Goal: Task Accomplishment & Management: Manage account settings

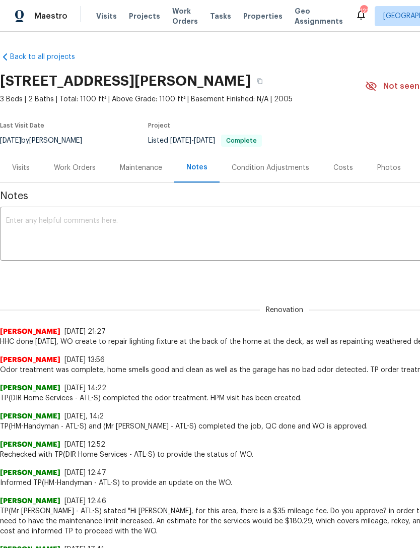
click at [334, 163] on div "Costs" at bounding box center [344, 168] width 20 height 10
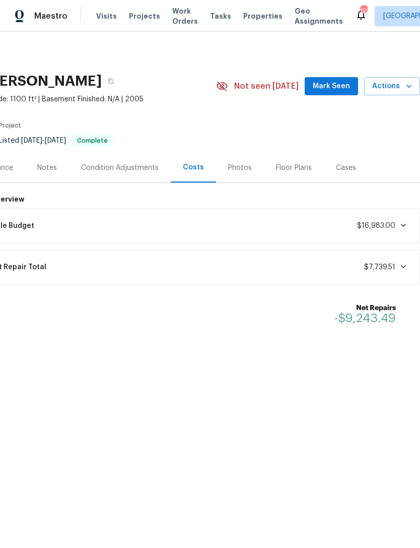
scroll to position [0, 149]
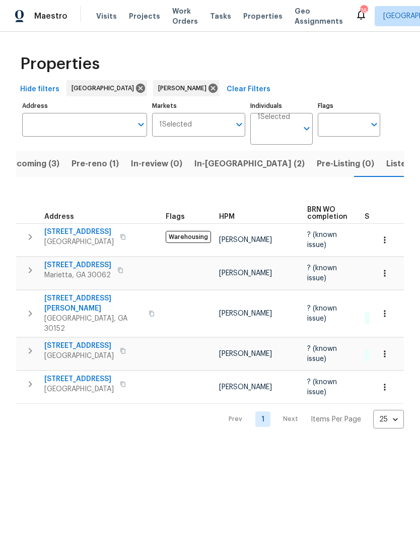
click at [66, 374] on span "45 Hampton Dr" at bounding box center [79, 379] width 70 height 10
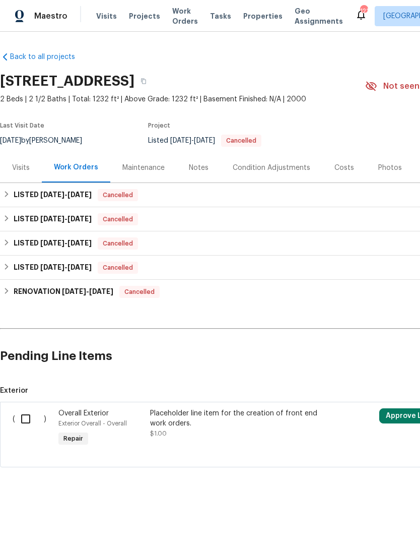
click at [24, 162] on div "Visits" at bounding box center [21, 168] width 42 height 30
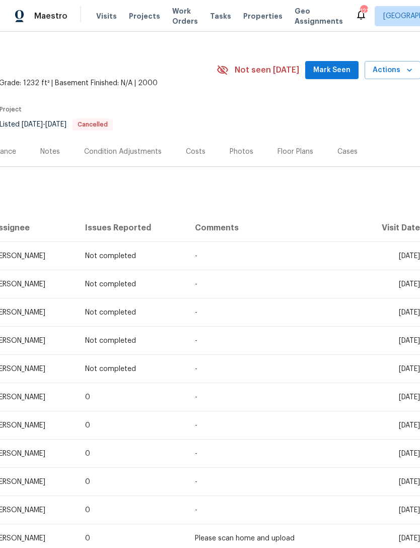
scroll to position [18, 149]
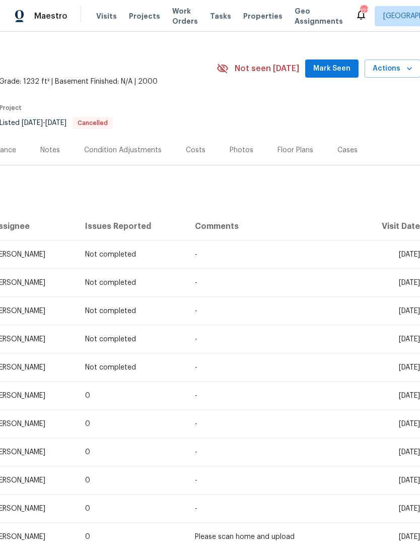
click at [230, 149] on div "Photos" at bounding box center [242, 150] width 24 height 10
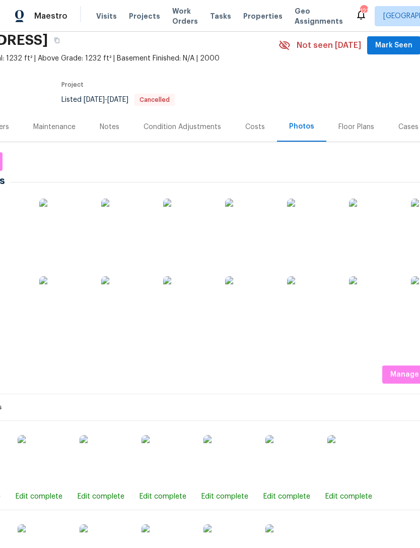
scroll to position [41, 85]
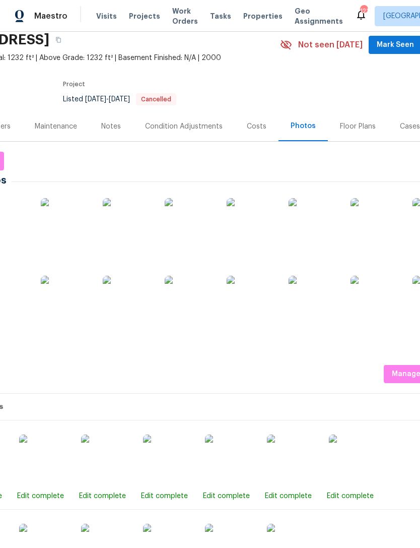
click at [257, 234] on img at bounding box center [252, 223] width 50 height 50
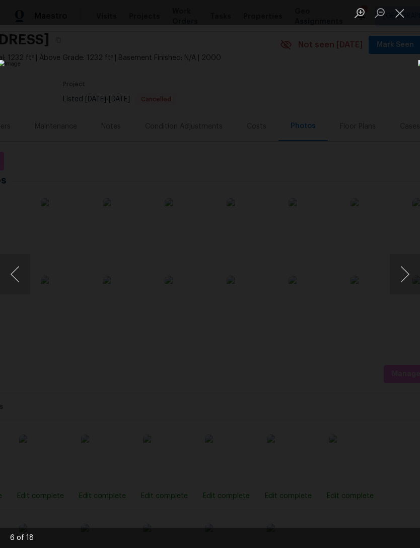
click at [399, 17] on button "Close lightbox" at bounding box center [400, 13] width 20 height 18
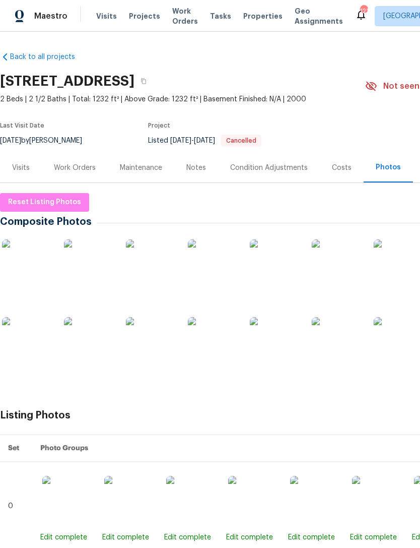
scroll to position [0, 0]
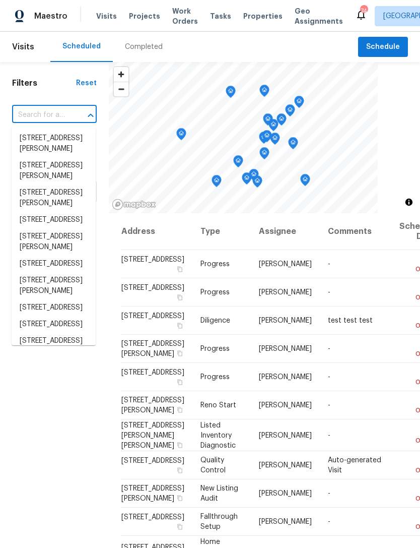
click at [47, 112] on input "text" at bounding box center [40, 115] width 56 height 16
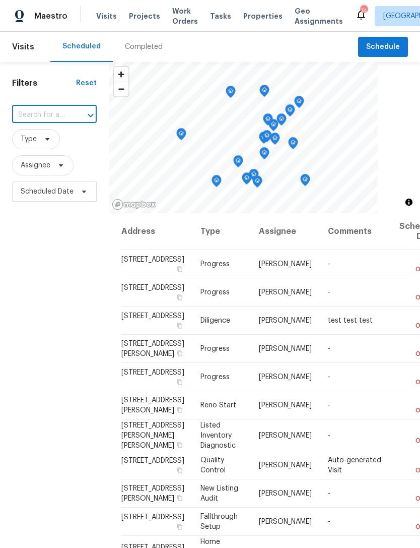
type input "[STREET_ADDRESS]"
click at [49, 147] on li "[STREET_ADDRESS]" at bounding box center [54, 138] width 84 height 17
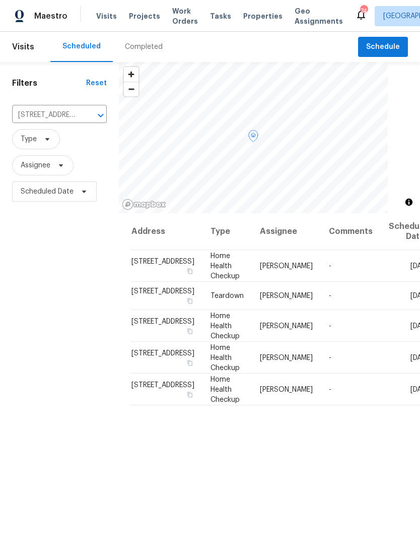
click at [0, 0] on icon at bounding box center [0, 0] width 0 height 0
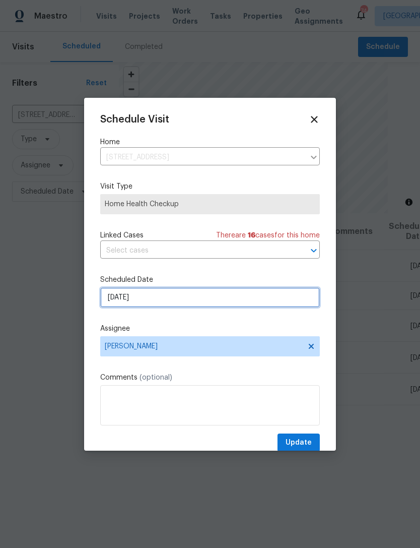
click at [192, 299] on input "9/17/2025" at bounding box center [210, 297] width 220 height 20
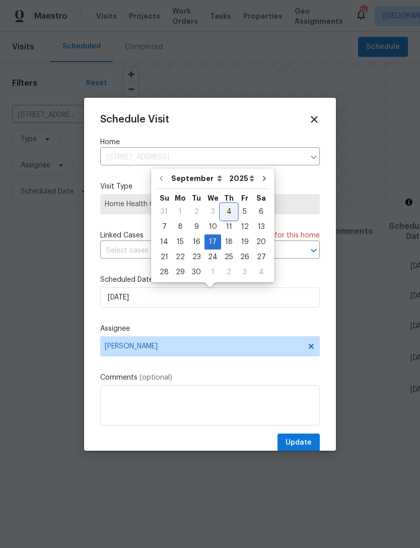
click at [228, 210] on div "4" at bounding box center [229, 212] width 16 height 14
type input "[DATE]"
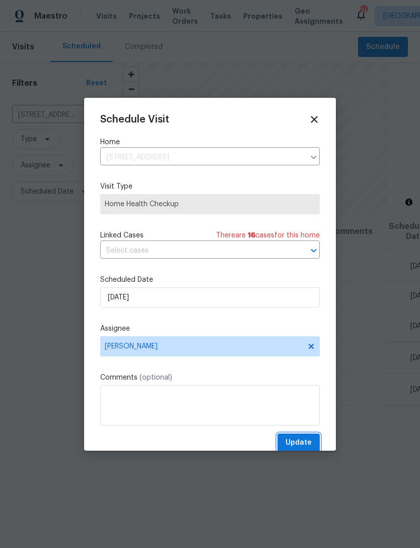
click at [300, 439] on span "Update" at bounding box center [299, 443] width 26 height 13
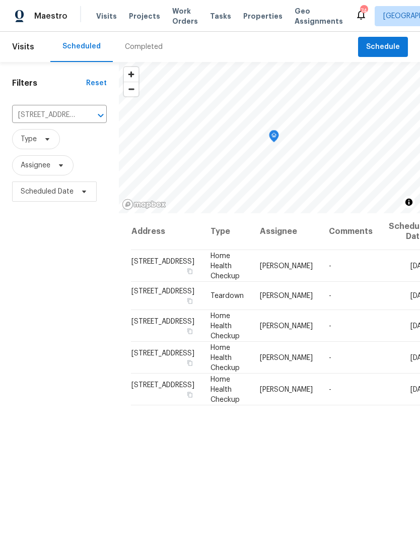
click at [83, 114] on icon "Clear" at bounding box center [88, 115] width 10 height 10
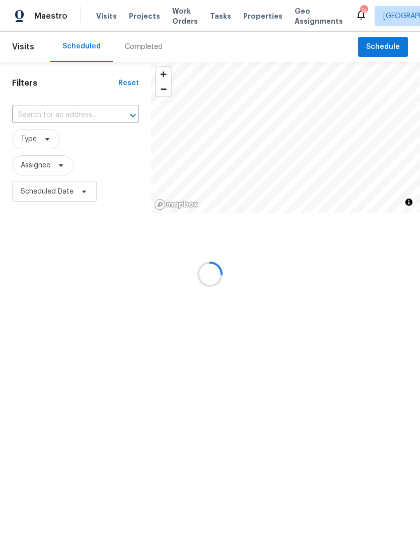
click at [83, 114] on div at bounding box center [210, 274] width 420 height 548
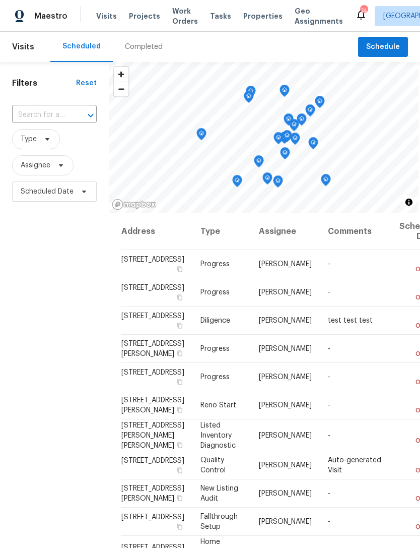
click at [47, 113] on input "text" at bounding box center [40, 115] width 56 height 16
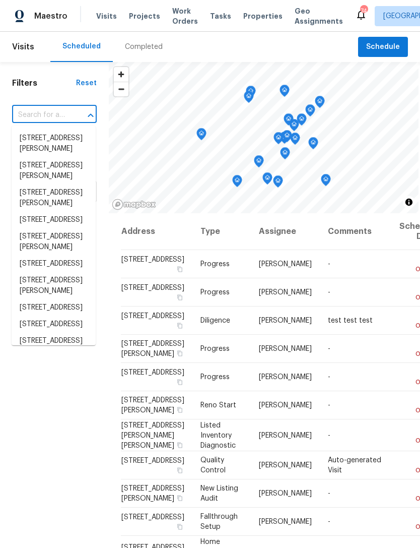
click at [42, 116] on input "text" at bounding box center [40, 115] width 56 height 16
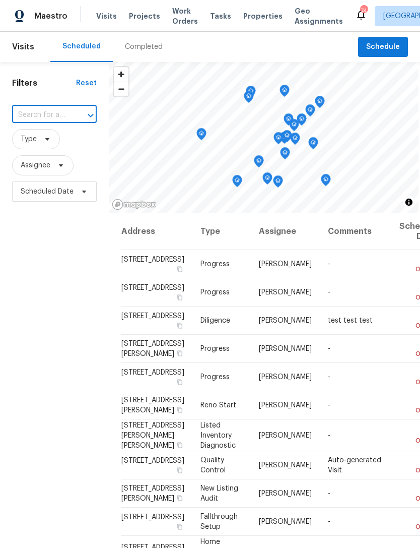
paste input "[STREET_ADDRESS][PERSON_NAME]"
type input "[STREET_ADDRESS][PERSON_NAME]"
click at [60, 141] on li "[STREET_ADDRESS][PERSON_NAME]" at bounding box center [54, 143] width 84 height 27
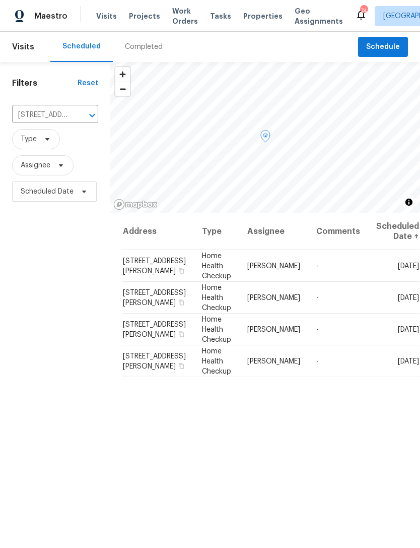
click at [0, 0] on icon at bounding box center [0, 0] width 0 height 0
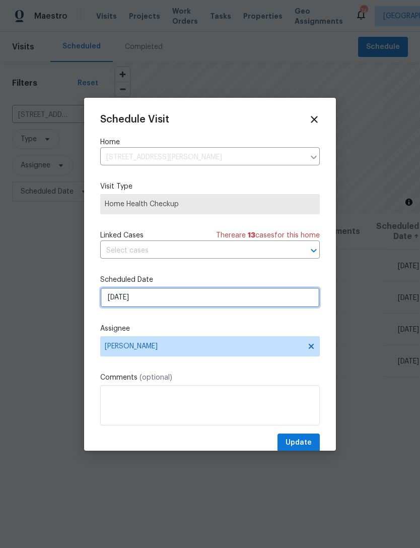
click at [164, 301] on input "9/6/2025" at bounding box center [210, 297] width 220 height 20
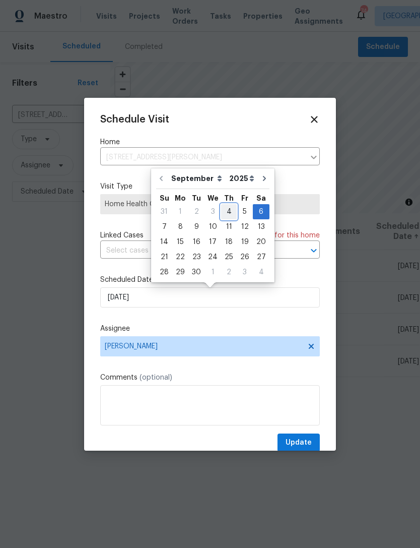
click at [230, 211] on div "4" at bounding box center [229, 212] width 16 height 14
type input "[DATE]"
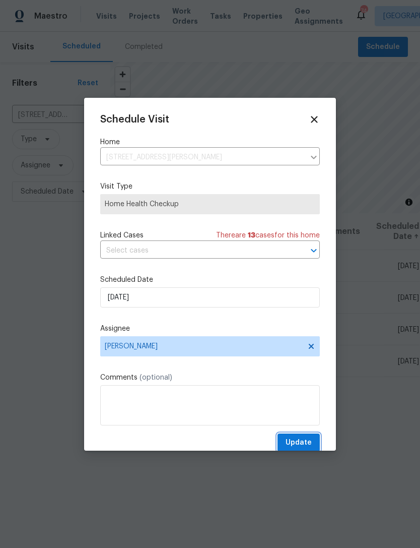
click at [302, 444] on span "Update" at bounding box center [299, 443] width 26 height 13
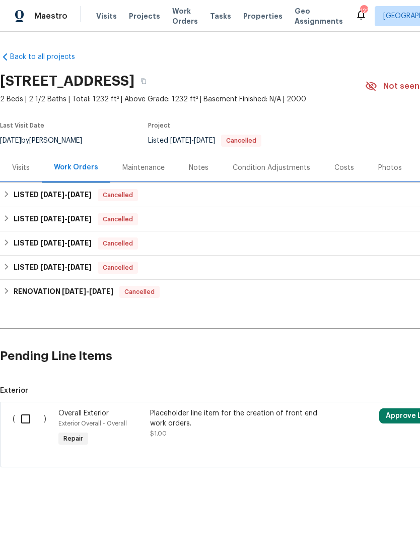
click at [263, 202] on div "LISTED [DATE] - [DATE] Cancelled" at bounding box center [285, 195] width 570 height 24
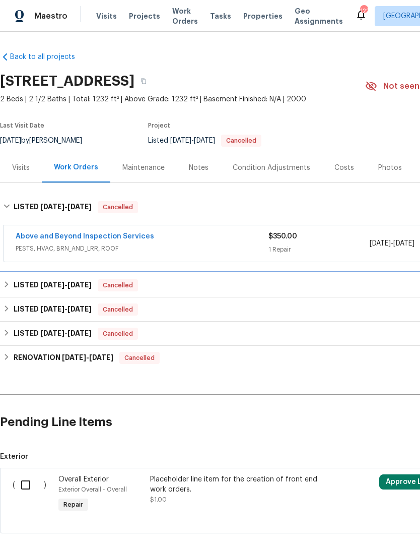
click at [245, 285] on div "LISTED [DATE] - [DATE] Cancelled" at bounding box center [285, 285] width 564 height 12
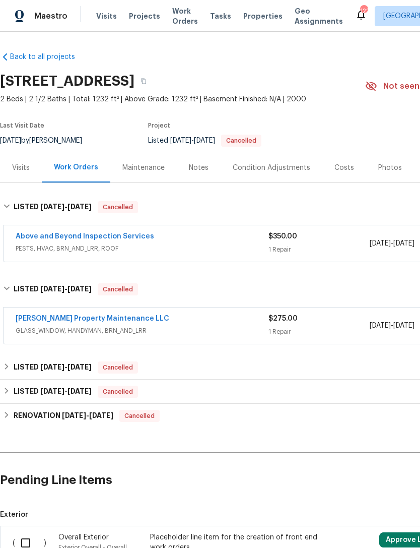
click at [160, 170] on div "Maintenance" at bounding box center [144, 168] width 42 height 10
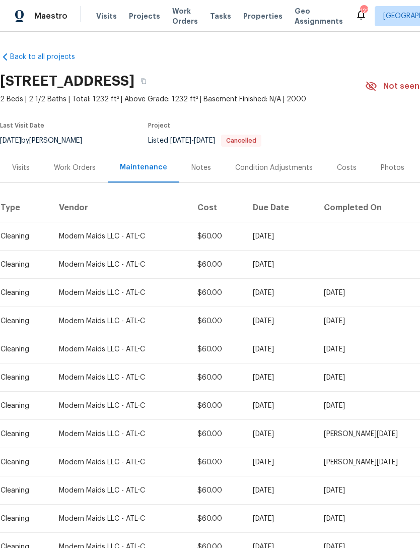
click at [72, 168] on div "Work Orders" at bounding box center [75, 168] width 42 height 10
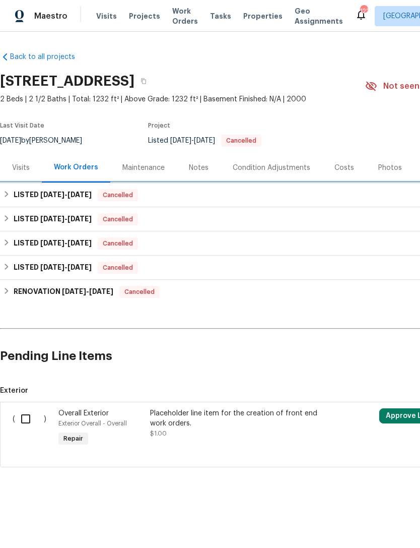
click at [44, 194] on span "6/2/25" at bounding box center [52, 194] width 24 height 7
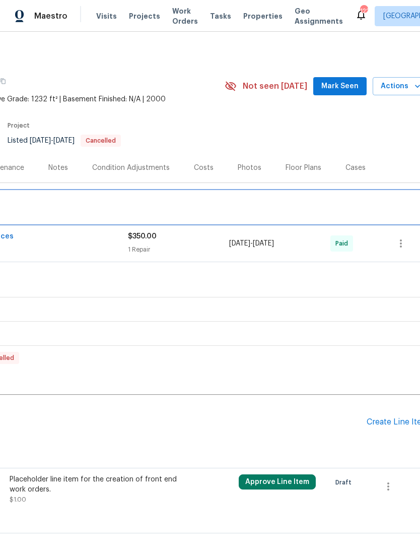
scroll to position [0, 142]
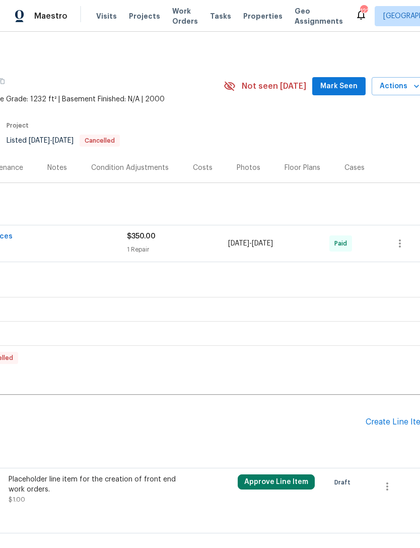
click at [345, 88] on span "Mark Seen" at bounding box center [339, 86] width 37 height 13
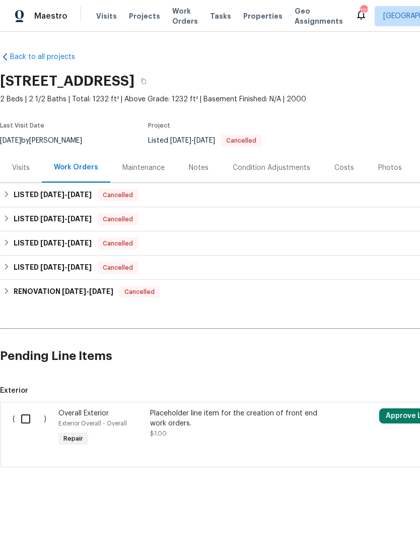
click at [194, 174] on div "Notes" at bounding box center [199, 168] width 44 height 30
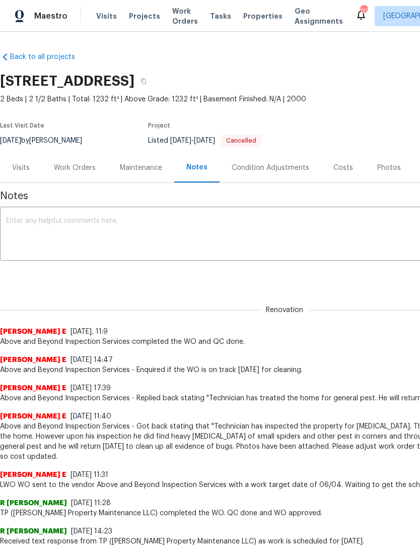
click at [78, 167] on div "Work Orders" at bounding box center [75, 168] width 42 height 10
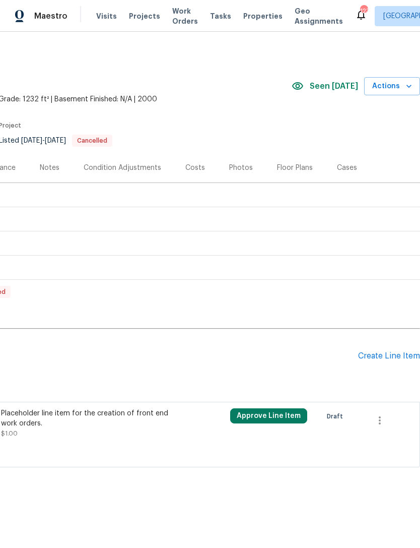
scroll to position [0, 149]
click at [389, 358] on div "Create Line Item" at bounding box center [389, 356] width 62 height 10
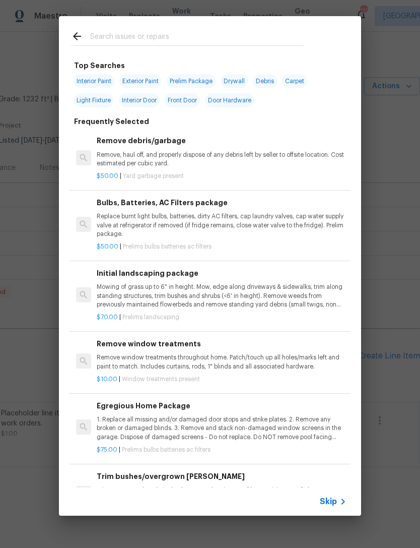
click at [179, 34] on input "text" at bounding box center [197, 37] width 214 height 15
type input "Toilet"
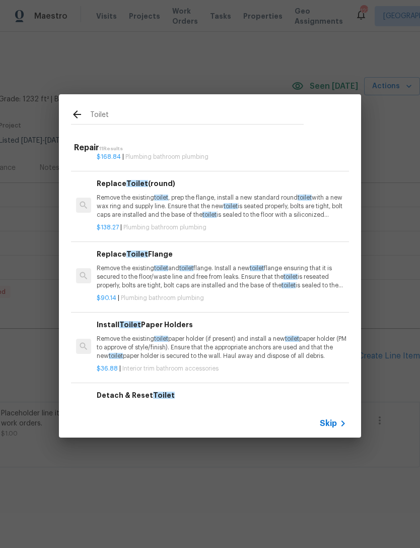
scroll to position [301, 0]
click at [224, 268] on p "Remove the existing toilet and toilet flange. Install a new toilet flange ensur…" at bounding box center [222, 278] width 250 height 26
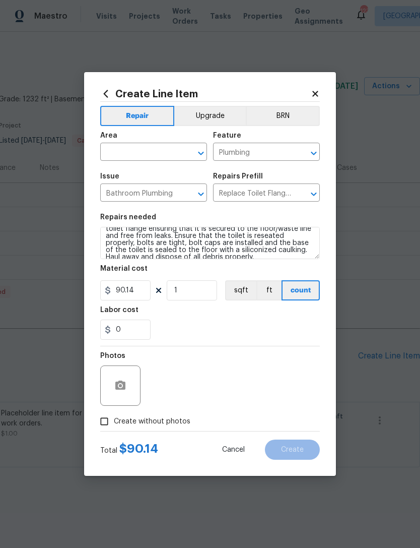
scroll to position [15, 0]
click at [102, 92] on icon at bounding box center [105, 93] width 11 height 11
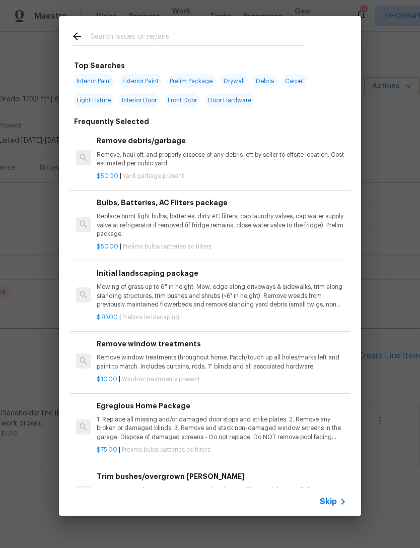
click at [171, 45] on input "text" at bounding box center [197, 37] width 214 height 15
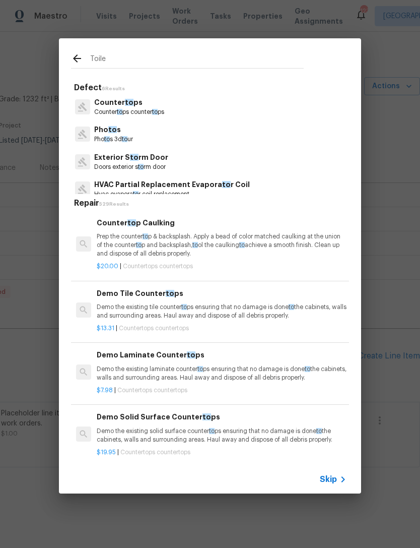
type input "Toilet"
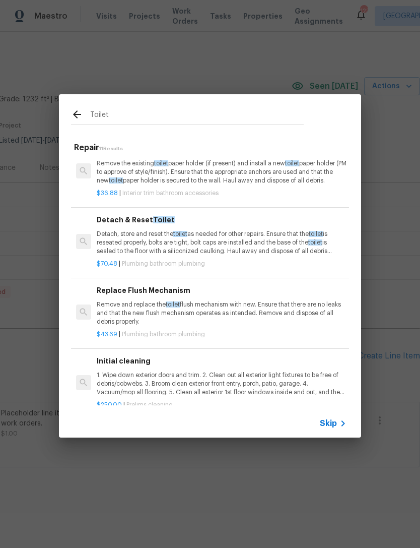
scroll to position [477, 0]
click at [224, 300] on p "Remove and replace the toilet flush mechanism with new. Ensure that there are n…" at bounding box center [222, 313] width 250 height 26
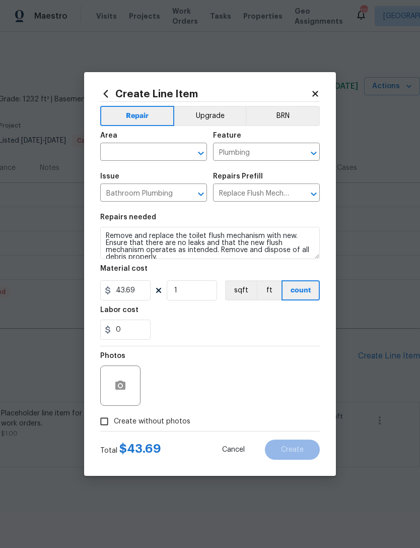
click at [143, 148] on input "text" at bounding box center [139, 153] width 79 height 16
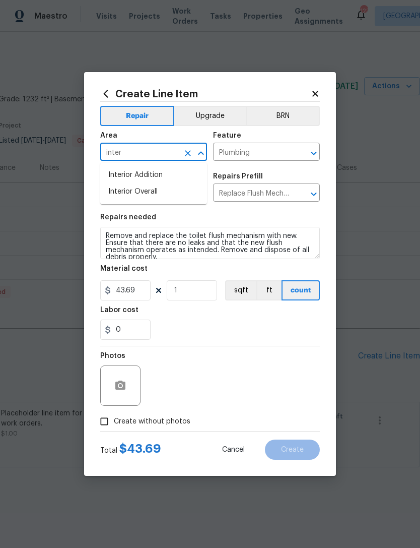
click at [162, 190] on li "Interior Overall" at bounding box center [153, 192] width 107 height 17
type input "Interior Overall"
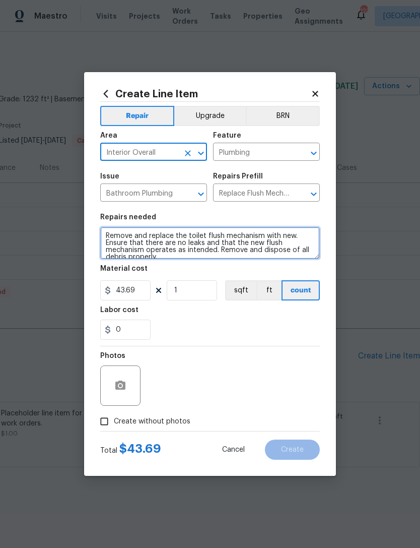
click at [109, 236] on textarea "Remove and replace the toilet flush mechanism with new. Ensure that there are n…" at bounding box center [210, 243] width 220 height 32
click at [130, 232] on textarea "Remove and replace the toilet flush mechanism with new. Ensure that there are n…" at bounding box center [210, 243] width 220 height 32
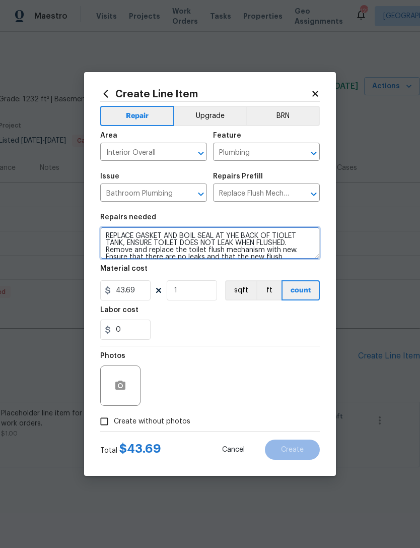
type textarea "REPLACE GASKET AND BOIL SEAL AT YHE BACK OF TIOLET TANK, ENSURE TOILET DOES NOT…"
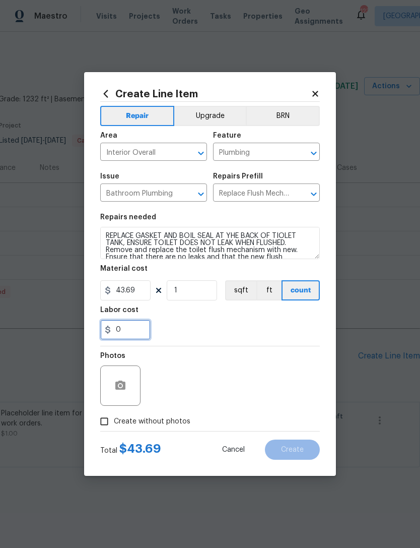
click at [123, 331] on input "0" at bounding box center [125, 330] width 50 height 20
type input "75"
click at [271, 344] on section "Repairs needed REPLACE GASKET AND BOIL SEAL AT YHE BACK OF TIOLET TANK, ENSURE …" at bounding box center [210, 277] width 220 height 138
click at [118, 386] on icon "button" at bounding box center [120, 386] width 12 height 12
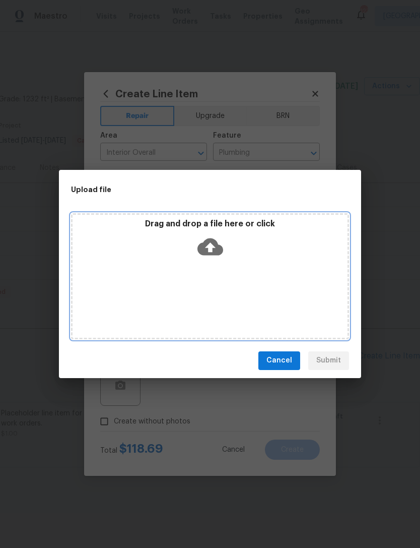
click at [272, 285] on div "Drag and drop a file here or click" at bounding box center [210, 276] width 278 height 126
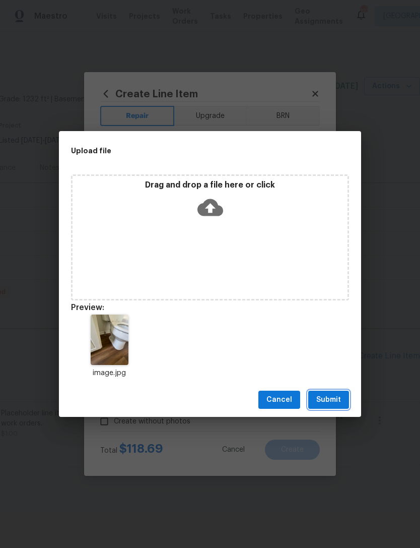
click at [333, 401] on span "Submit" at bounding box center [329, 400] width 25 height 13
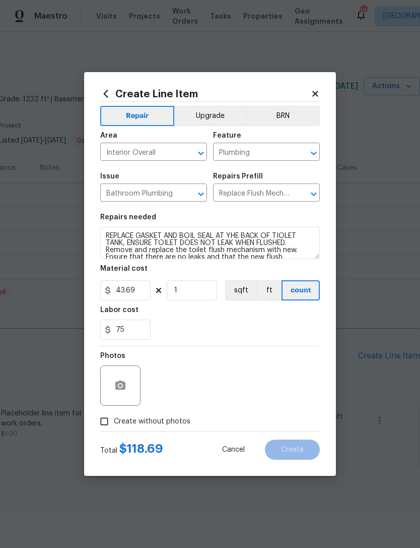
click at [109, 424] on input "Create without photos" at bounding box center [104, 421] width 19 height 19
checkbox input "true"
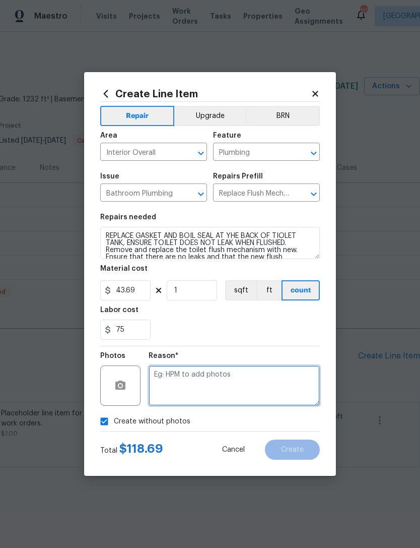
click at [218, 380] on textarea at bounding box center [234, 386] width 171 height 40
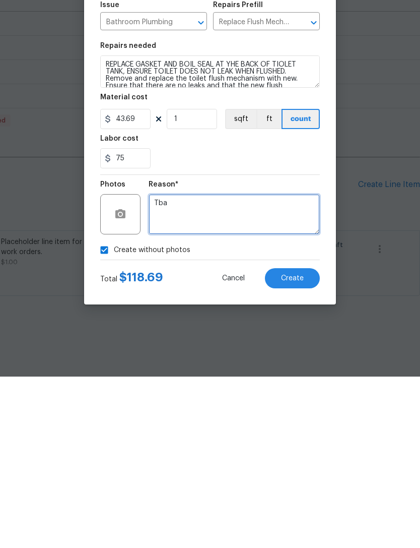
type textarea "Tba"
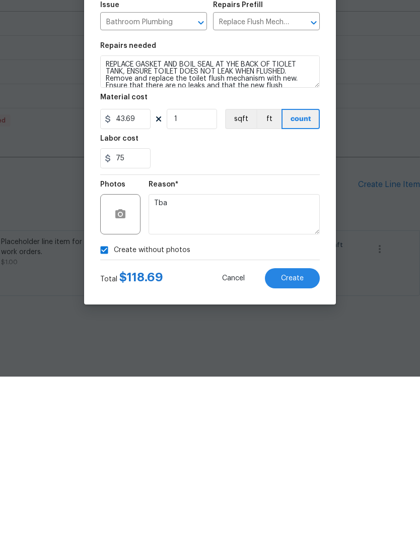
click at [294, 446] on span "Create" at bounding box center [292, 450] width 23 height 8
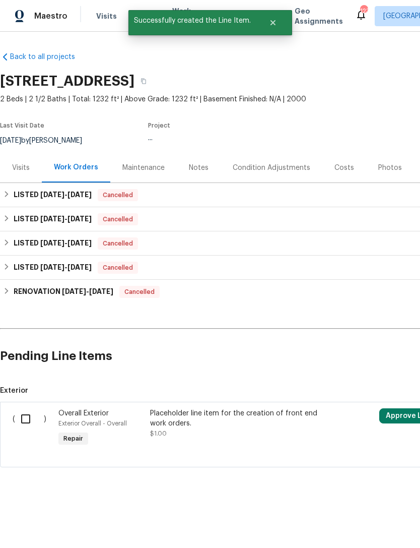
scroll to position [0, 0]
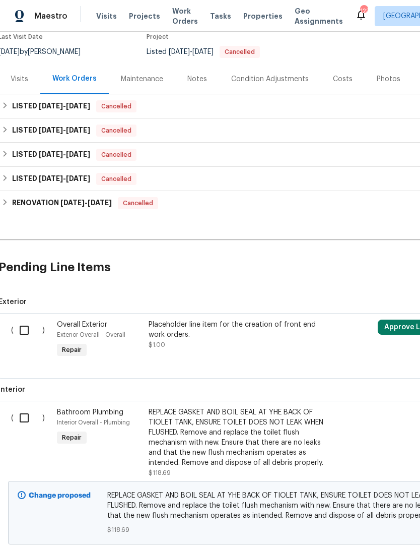
scroll to position [90, 2]
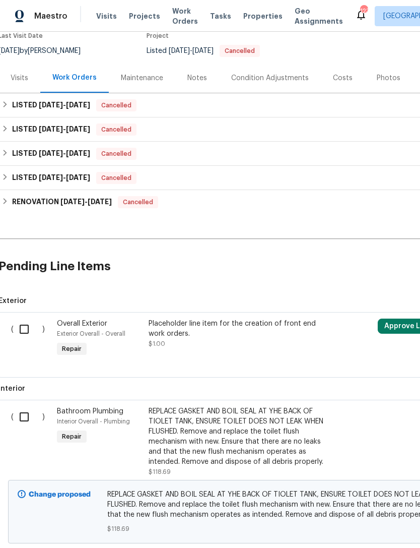
click at [23, 417] on input "checkbox" at bounding box center [28, 416] width 29 height 21
checkbox input "true"
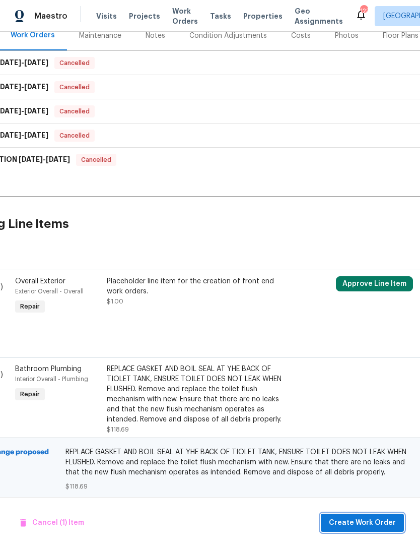
click at [368, 529] on button "Create Work Order" at bounding box center [362, 523] width 83 height 19
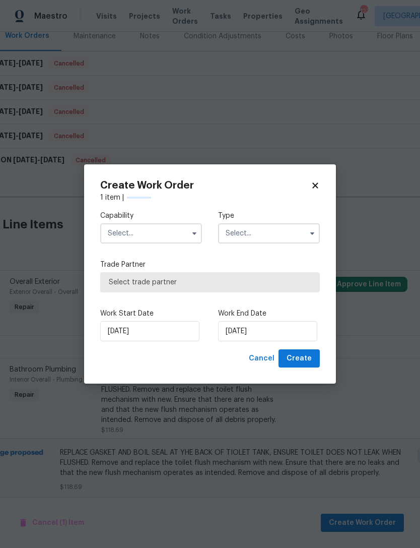
scroll to position [132, 50]
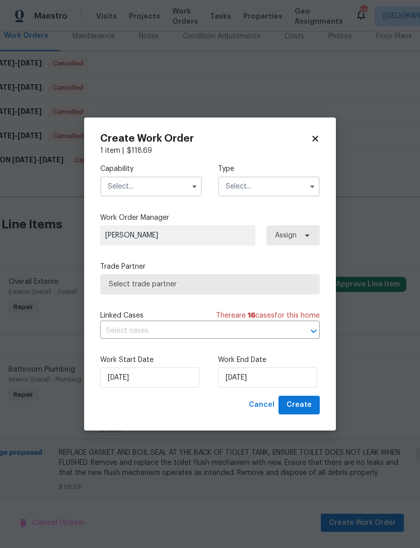
click at [172, 180] on input "text" at bounding box center [151, 186] width 102 height 20
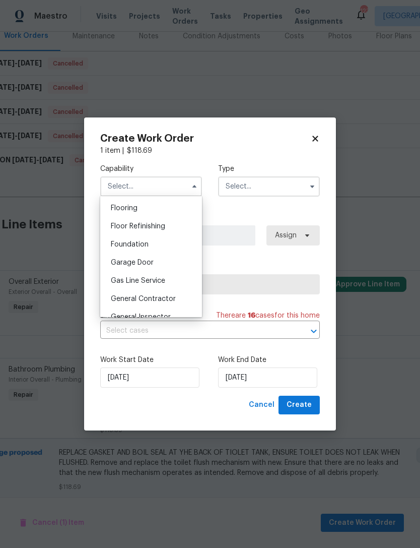
scroll to position [391, 0]
click at [157, 299] on span "General Contractor" at bounding box center [143, 298] width 65 height 7
type input "General Contractor"
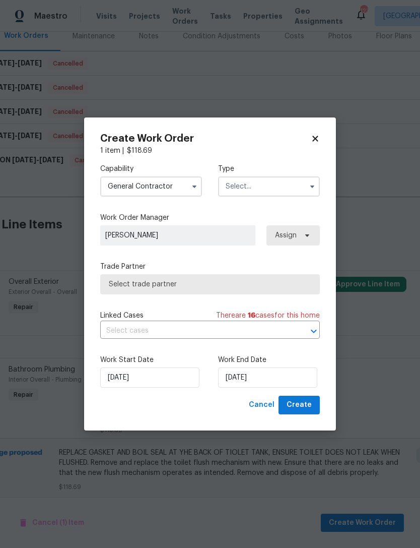
click at [257, 190] on input "text" at bounding box center [269, 186] width 102 height 20
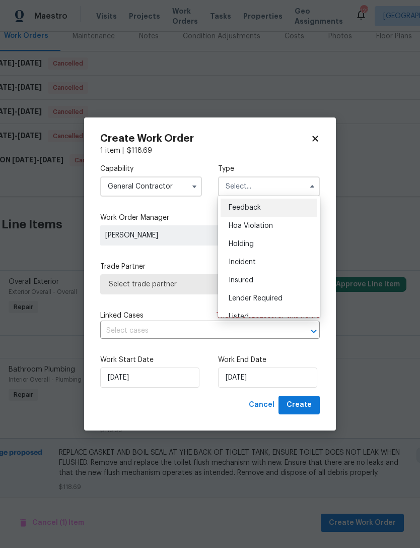
scroll to position [17, 0]
click at [247, 302] on span "Listed" at bounding box center [239, 299] width 20 height 7
type input "Listed"
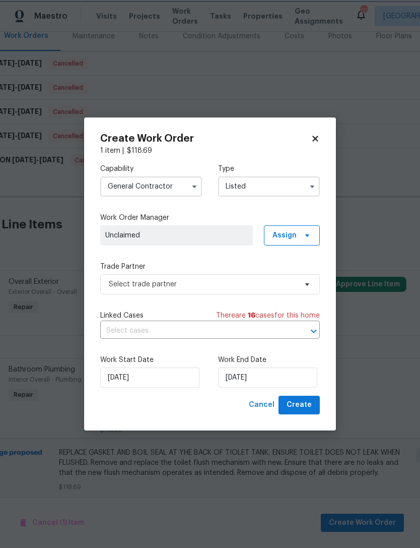
scroll to position [0, 0]
click at [288, 238] on span "Assign" at bounding box center [285, 235] width 24 height 10
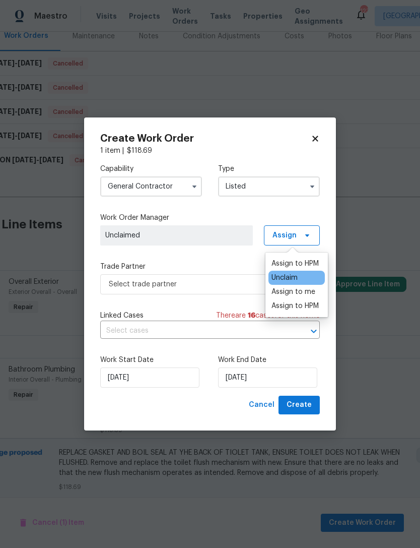
click at [296, 308] on div "Assign to HPM" at bounding box center [295, 306] width 47 height 10
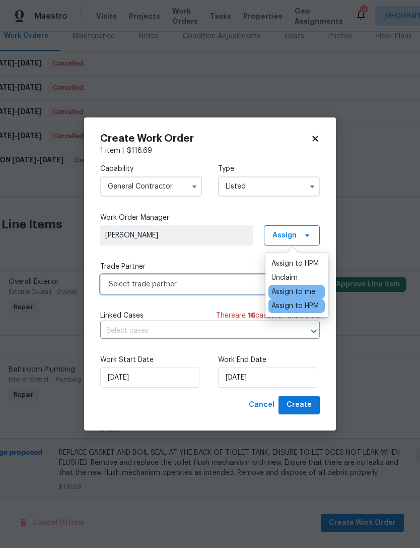
click at [216, 285] on span "Select trade partner" at bounding box center [203, 284] width 188 height 10
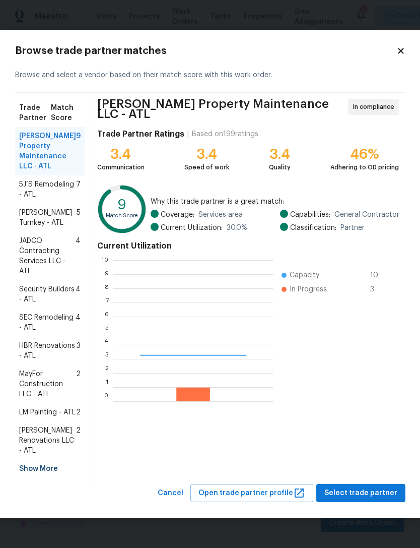
scroll to position [141, 160]
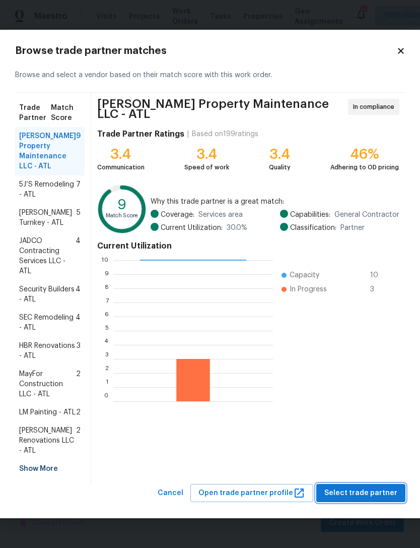
click at [368, 500] on span "Select trade partner" at bounding box center [361, 493] width 73 height 13
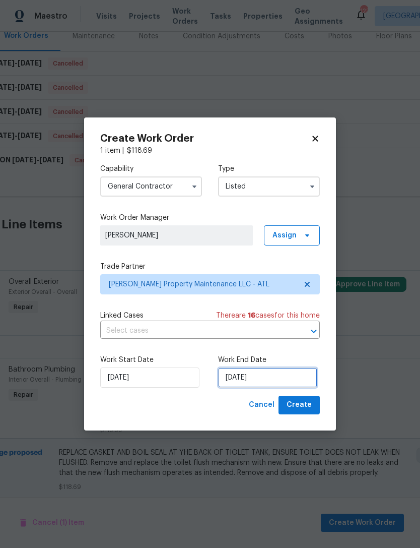
click at [248, 386] on input "[DATE]" at bounding box center [267, 378] width 99 height 20
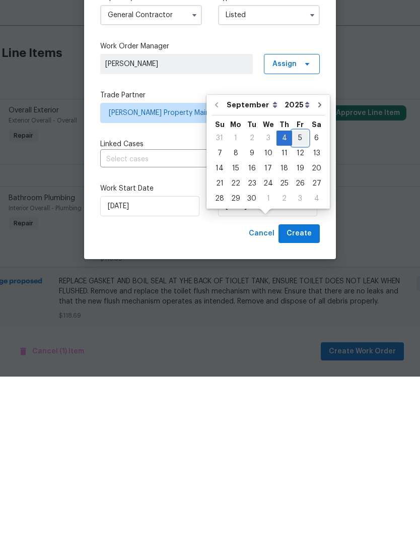
click at [295, 302] on div "5" at bounding box center [300, 309] width 16 height 14
type input "[DATE]"
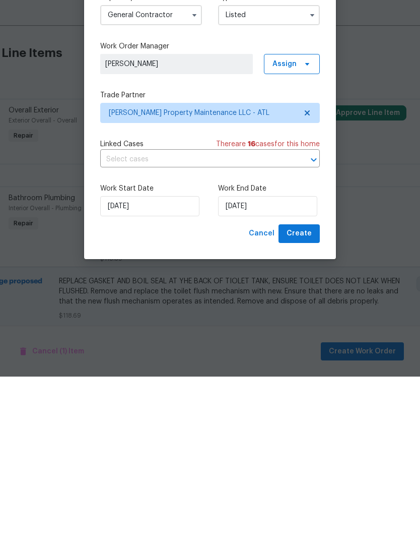
scroll to position [32, 0]
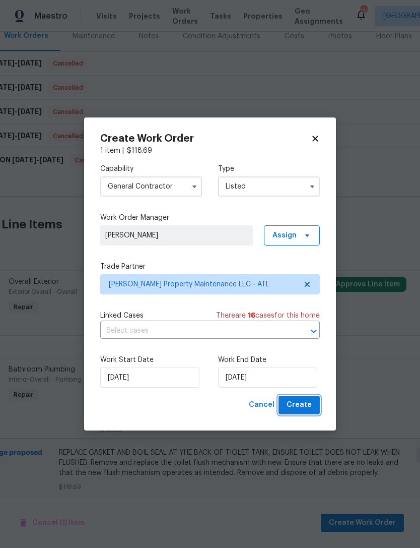
click at [308, 406] on span "Create" at bounding box center [299, 405] width 25 height 13
checkbox input "false"
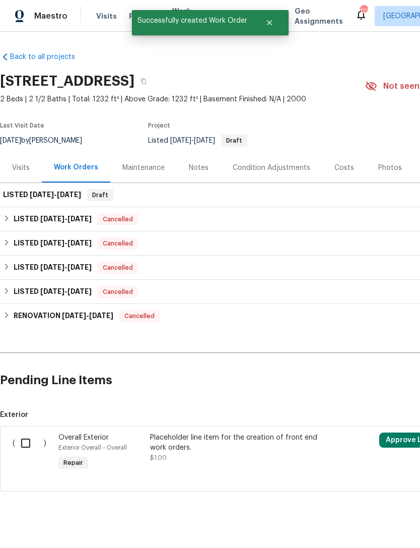
scroll to position [0, 0]
click at [164, 189] on div "LISTED [DATE] - [DATE] Draft" at bounding box center [285, 195] width 564 height 12
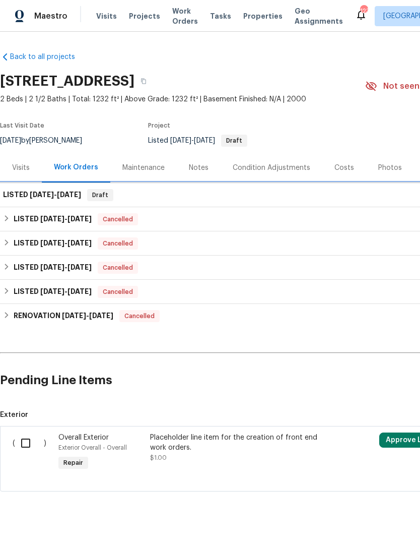
click at [209, 189] on div "LISTED [DATE] - [DATE] Draft" at bounding box center [285, 195] width 564 height 12
click at [67, 191] on span "[DATE]" at bounding box center [69, 194] width 24 height 7
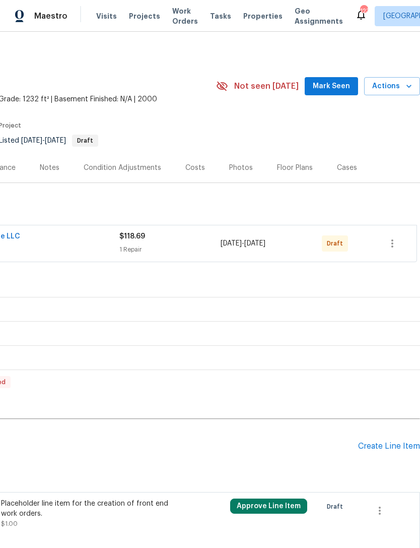
scroll to position [0, 149]
click at [197, 170] on div "Costs" at bounding box center [196, 168] width 20 height 10
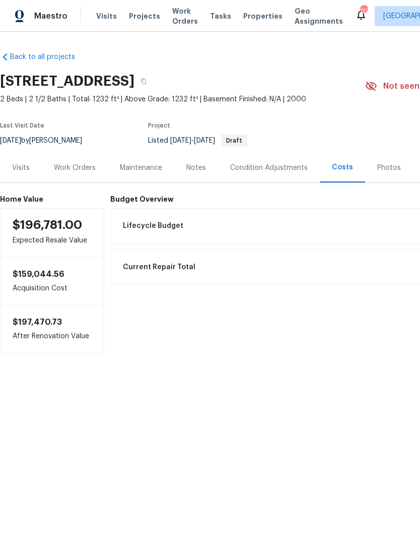
click at [77, 167] on div "Work Orders" at bounding box center [75, 168] width 42 height 10
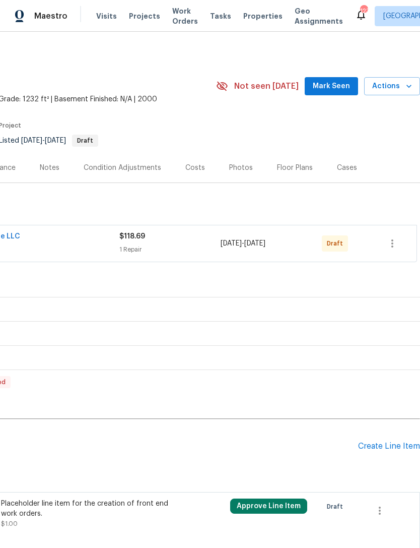
scroll to position [0, 149]
click at [391, 243] on icon "button" at bounding box center [393, 243] width 12 height 12
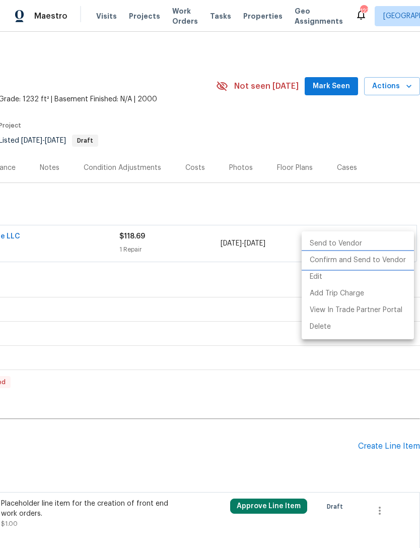
click at [377, 263] on li "Confirm and Send to Vendor" at bounding box center [358, 260] width 112 height 17
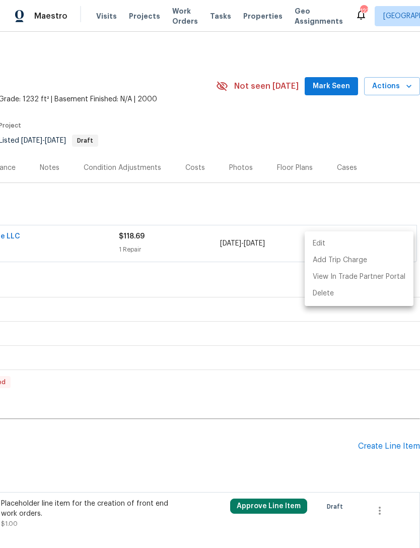
click at [218, 289] on div at bounding box center [210, 274] width 420 height 548
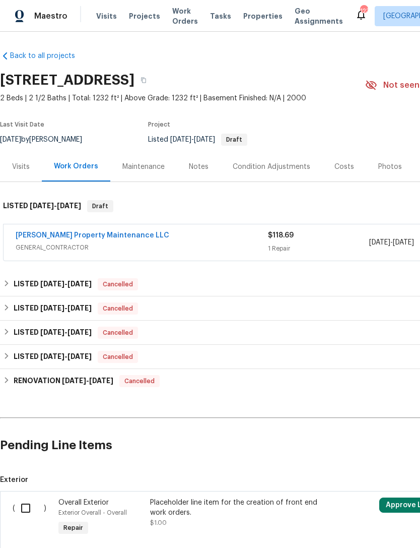
scroll to position [1, 0]
click at [148, 172] on div "Maintenance" at bounding box center [143, 167] width 67 height 30
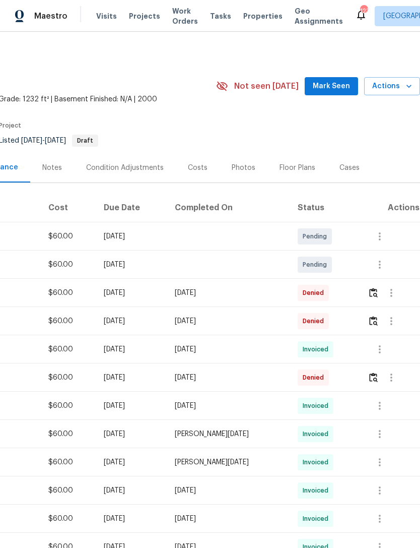
scroll to position [0, 149]
click at [381, 268] on icon "button" at bounding box center [380, 265] width 2 height 8
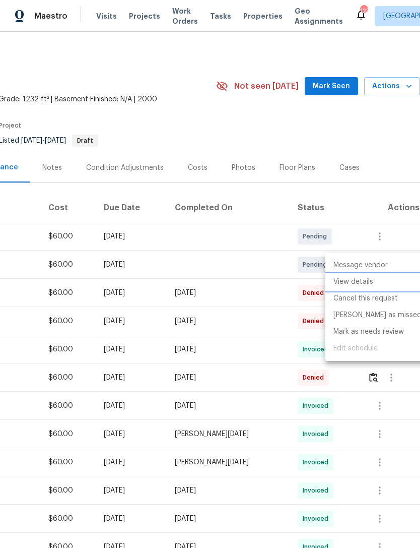
click at [362, 278] on li "View details" at bounding box center [378, 282] width 104 height 17
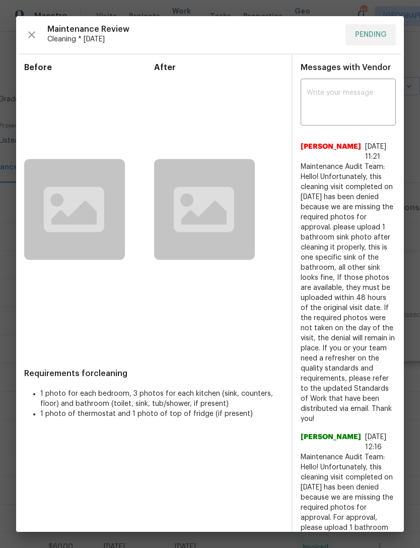
scroll to position [0, 70]
click at [307, 94] on textarea at bounding box center [348, 103] width 83 height 28
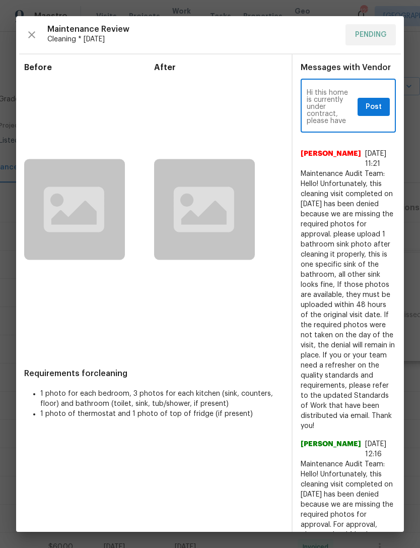
scroll to position [0, 0]
type textarea "Hi this home is currently under contract, please have cleaning done ASAP, thank…"
click at [366, 104] on span "Post" at bounding box center [374, 107] width 16 height 13
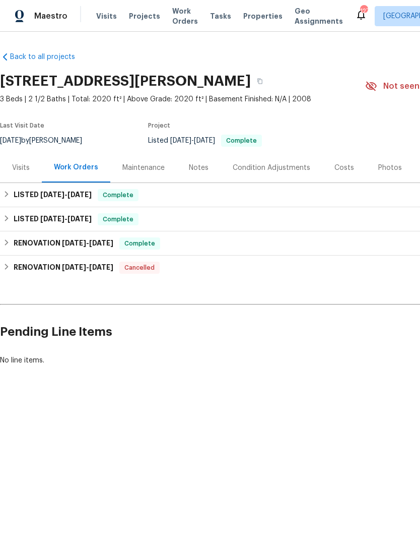
click at [340, 171] on div "Costs" at bounding box center [345, 168] width 20 height 10
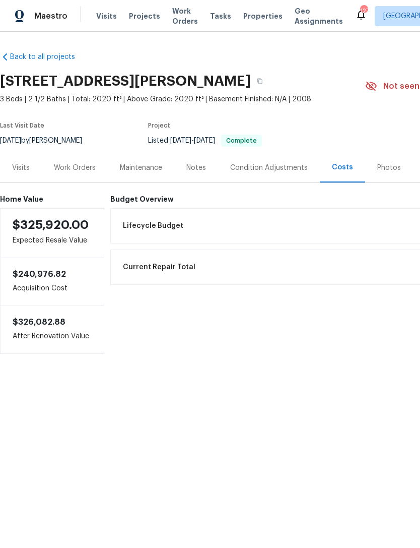
click at [89, 169] on div "Work Orders" at bounding box center [75, 168] width 42 height 10
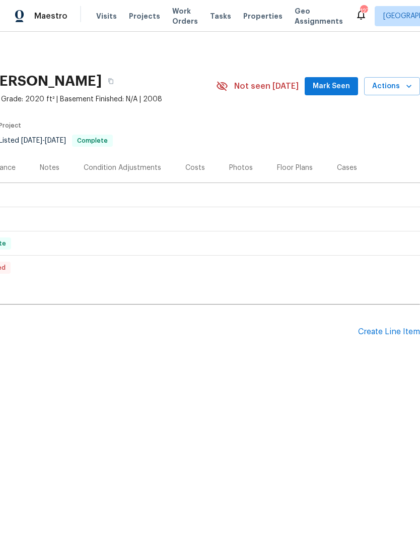
scroll to position [0, 149]
click at [392, 329] on div "Create Line Item" at bounding box center [389, 332] width 62 height 10
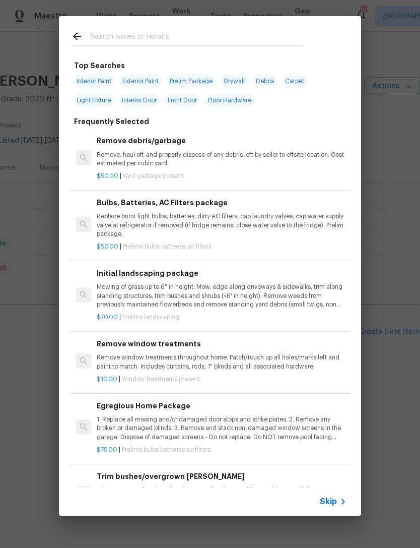
click at [178, 37] on input "text" at bounding box center [197, 37] width 214 height 15
type input "Window"
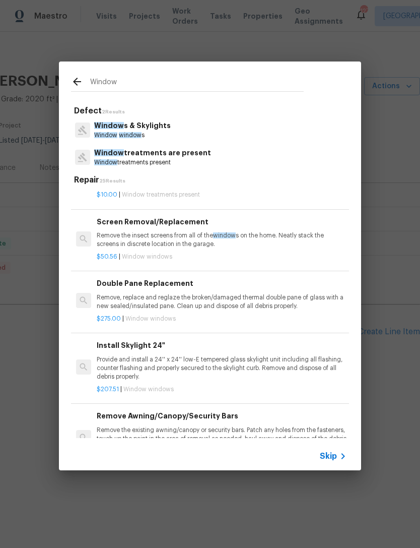
scroll to position [323, 0]
click at [196, 293] on p "Remove, replace and reglaze the broken/damaged thermal double pane of glass wit…" at bounding box center [222, 301] width 250 height 17
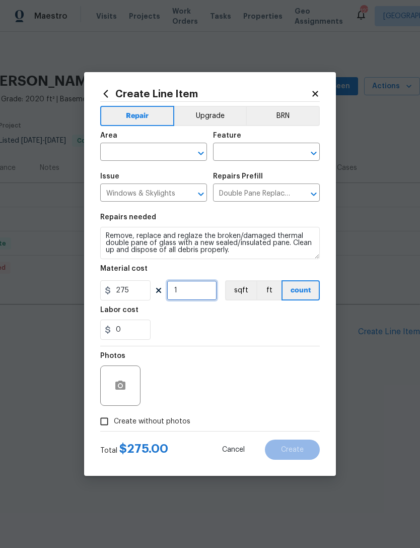
click at [191, 294] on input "1" at bounding box center [192, 290] width 50 height 20
type input "2"
click at [145, 158] on input "text" at bounding box center [139, 153] width 79 height 16
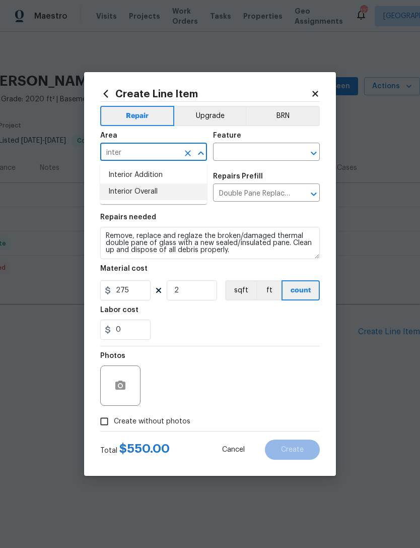
click at [159, 193] on li "Interior Overall" at bounding box center [153, 192] width 107 height 17
type input "Interior Overall"
click at [250, 149] on input "text" at bounding box center [252, 153] width 79 height 16
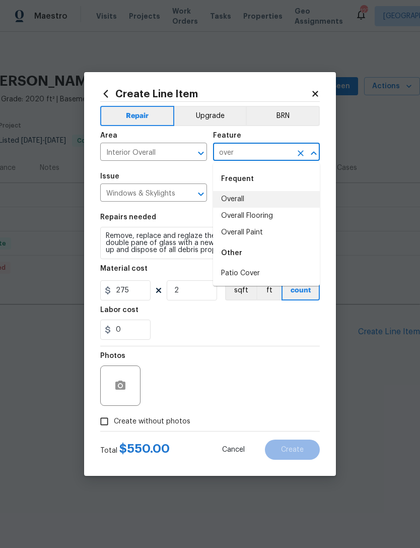
click at [249, 206] on li "Overall" at bounding box center [266, 199] width 107 height 17
type input "Overall"
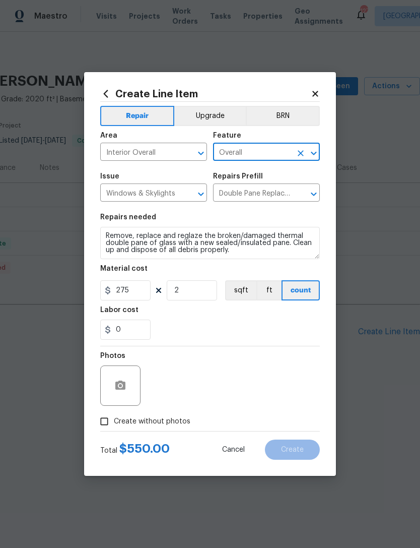
click at [241, 333] on div "0" at bounding box center [210, 330] width 220 height 20
click at [126, 388] on icon "button" at bounding box center [120, 386] width 12 height 12
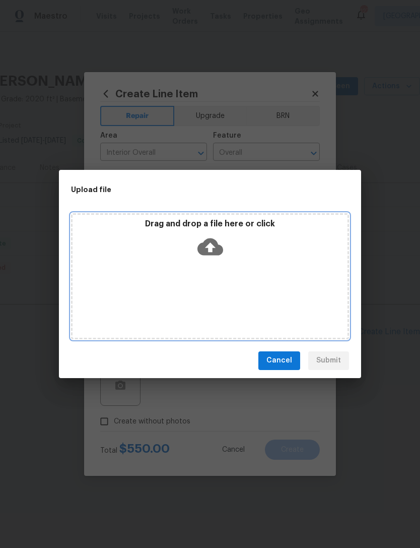
click at [248, 264] on div "Drag and drop a file here or click" at bounding box center [210, 276] width 278 height 126
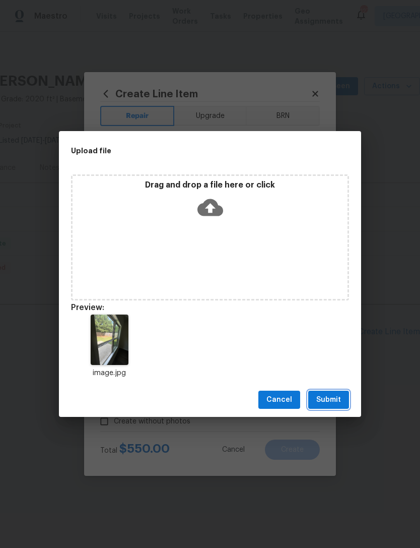
click at [336, 399] on span "Submit" at bounding box center [329, 400] width 25 height 13
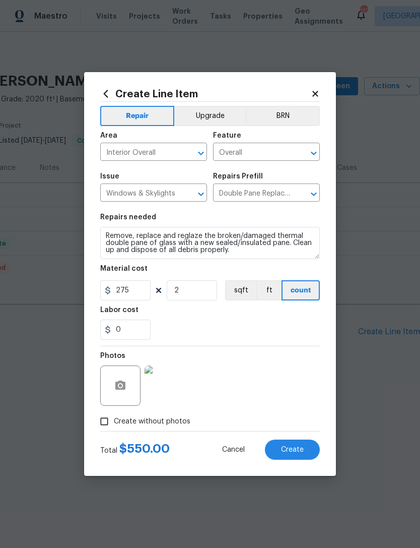
click at [294, 449] on span "Create" at bounding box center [292, 450] width 23 height 8
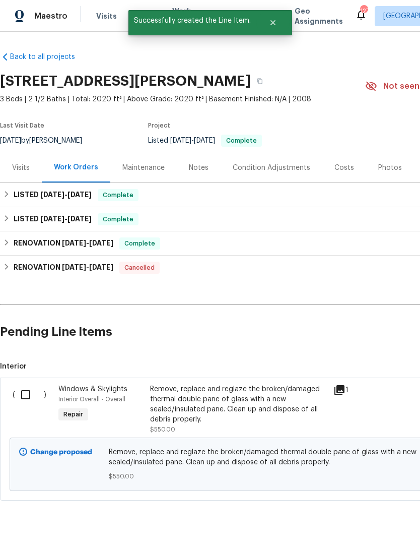
scroll to position [0, 0]
click at [25, 391] on input "checkbox" at bounding box center [29, 394] width 29 height 21
checkbox input "true"
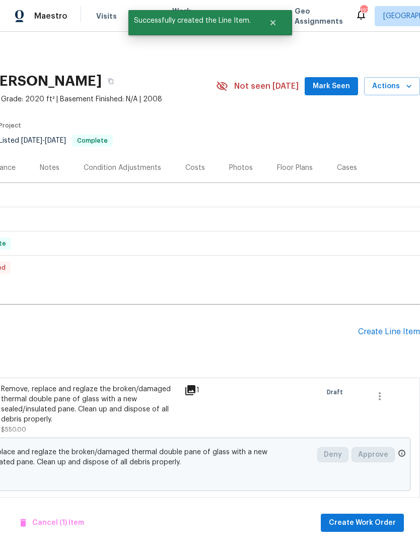
scroll to position [0, 149]
click at [368, 523] on span "Create Work Order" at bounding box center [362, 523] width 67 height 13
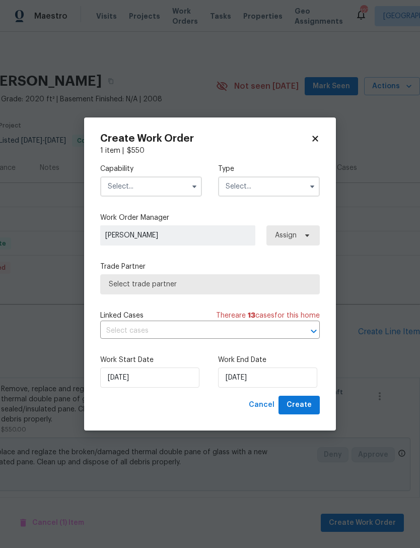
click at [167, 188] on input "text" at bounding box center [151, 186] width 102 height 20
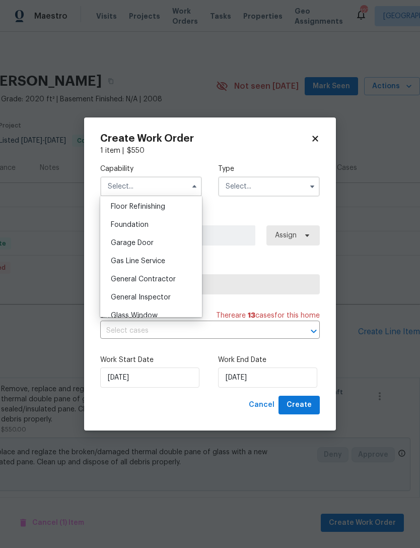
scroll to position [430, 0]
click at [157, 262] on span "General Contractor" at bounding box center [143, 259] width 65 height 7
type input "General Contractor"
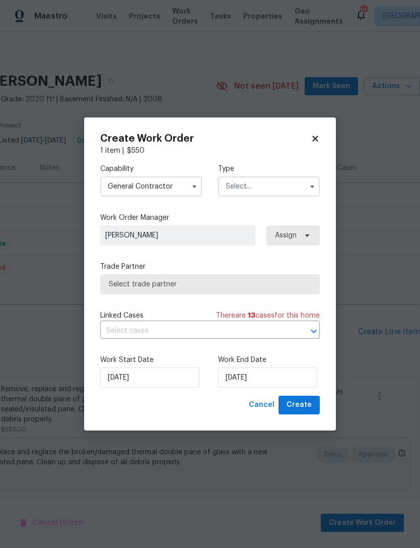
click at [260, 187] on input "text" at bounding box center [269, 186] width 102 height 20
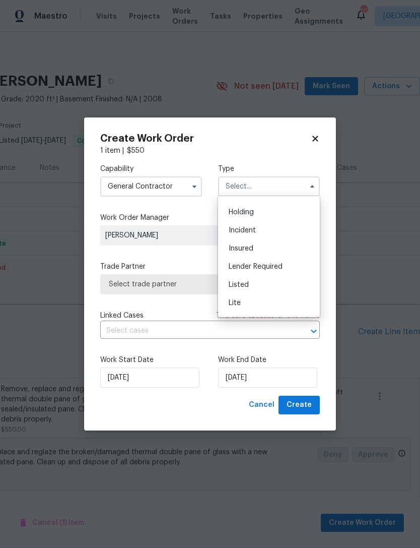
scroll to position [34, 0]
click at [250, 282] on div "Listed" at bounding box center [269, 282] width 97 height 18
type input "Listed"
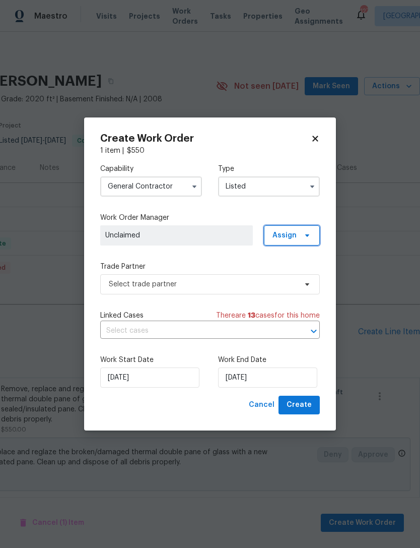
click at [299, 237] on span "Assign" at bounding box center [292, 235] width 56 height 20
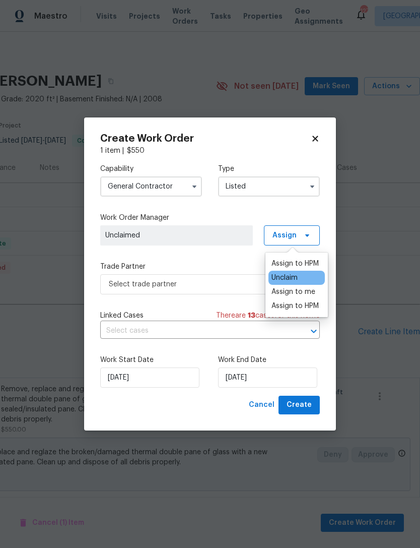
click at [294, 310] on div "Assign to HPM" at bounding box center [295, 306] width 47 height 10
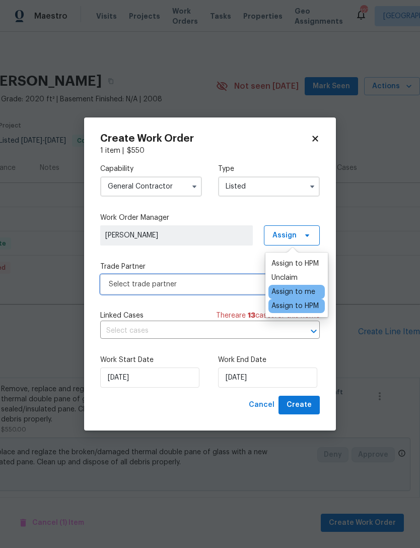
click at [220, 282] on span "Select trade partner" at bounding box center [203, 284] width 188 height 10
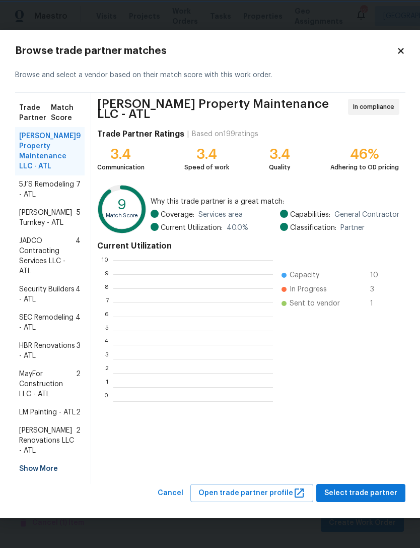
scroll to position [1, 1]
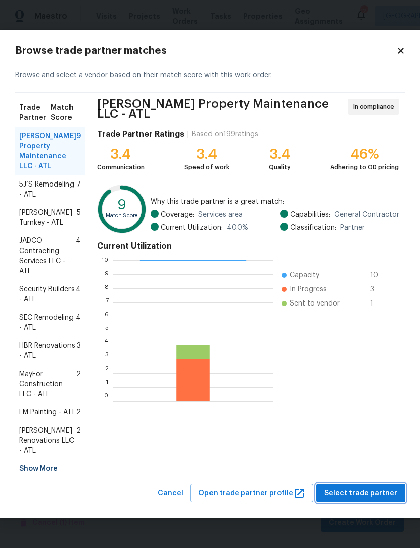
click at [374, 497] on span "Select trade partner" at bounding box center [361, 493] width 73 height 13
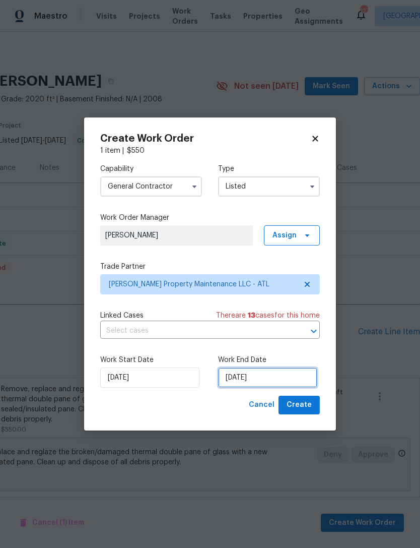
click at [261, 383] on input "[DATE]" at bounding box center [267, 378] width 99 height 20
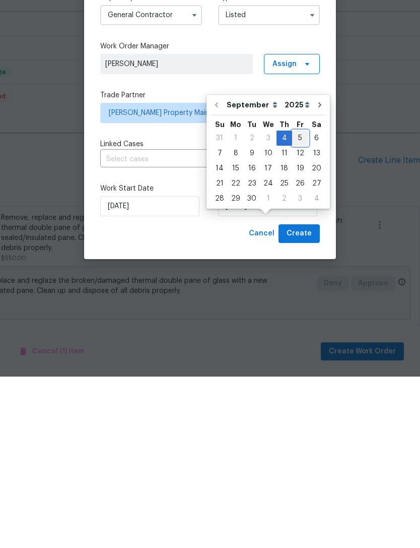
click at [298, 302] on div "5" at bounding box center [300, 309] width 16 height 14
type input "[DATE]"
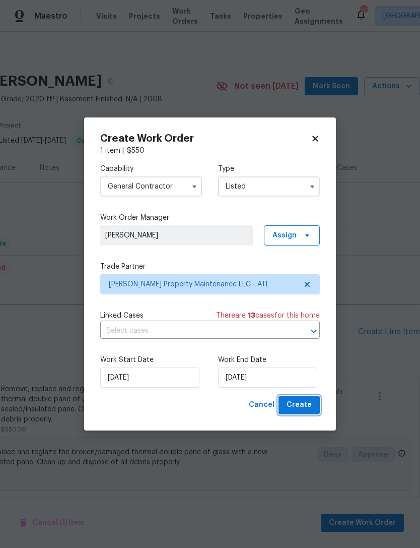
click at [307, 405] on span "Create" at bounding box center [299, 405] width 25 height 13
checkbox input "false"
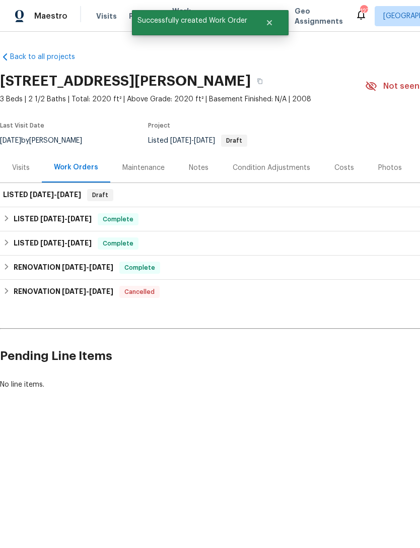
scroll to position [0, 0]
click at [204, 190] on div "LISTED 9/4/25 - 9/5/25 Draft" at bounding box center [285, 195] width 564 height 12
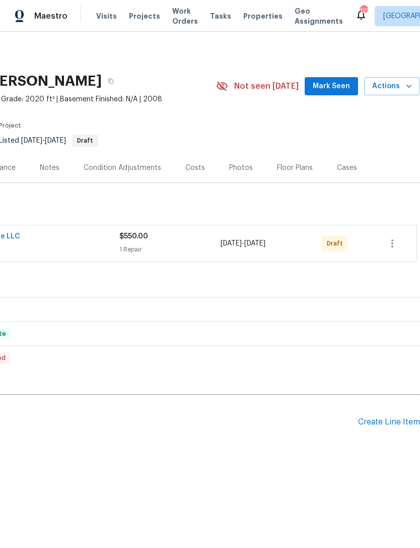
scroll to position [0, 149]
click at [390, 245] on icon "button" at bounding box center [393, 243] width 12 height 12
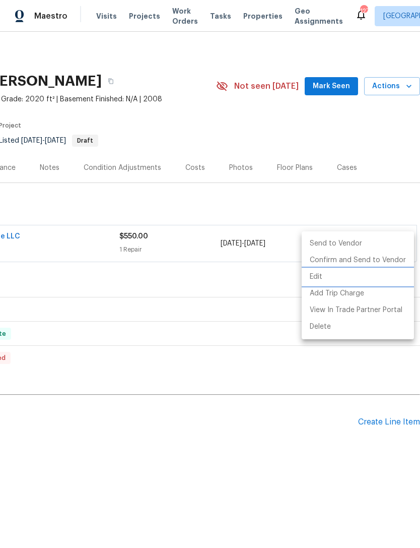
click at [319, 278] on li "Edit" at bounding box center [358, 277] width 112 height 17
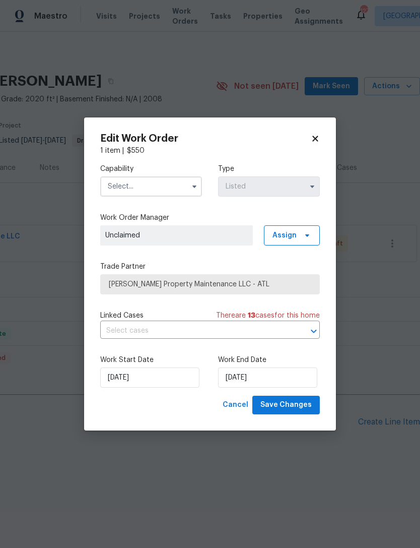
click at [314, 137] on icon at bounding box center [316, 139] width 6 height 6
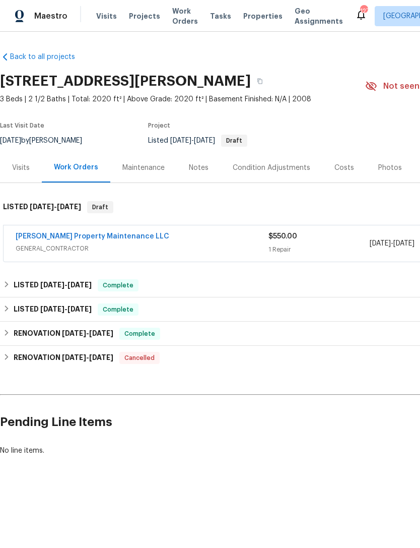
scroll to position [0, 0]
click at [30, 239] on link "[PERSON_NAME] Property Maintenance LLC" at bounding box center [93, 236] width 154 height 7
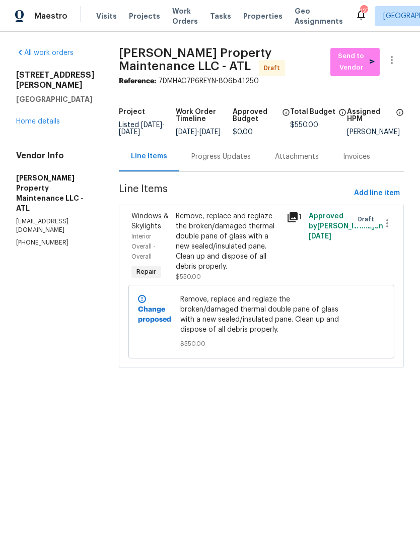
click at [148, 230] on span "Windows & Skylights" at bounding box center [150, 221] width 37 height 17
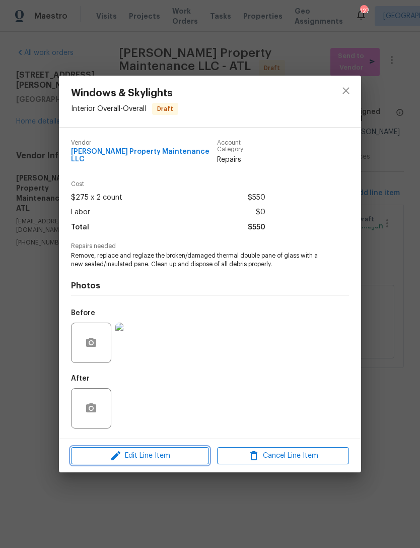
click at [156, 455] on span "Edit Line Item" at bounding box center [140, 456] width 132 height 13
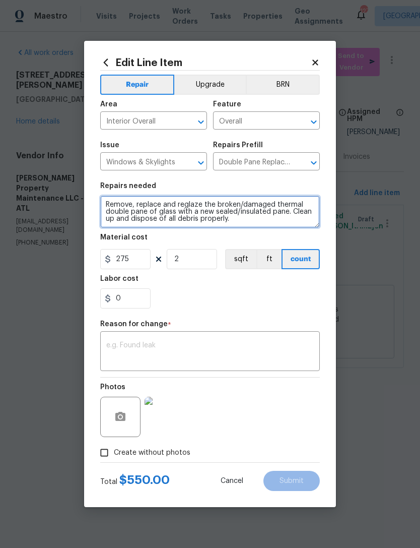
click at [107, 206] on textarea "Remove, replace and reglaze the broken/damaged thermal double pane of glass wit…" at bounding box center [210, 212] width 220 height 32
click at [121, 206] on textarea "Remove, replace and reglaze the broken/damaged thermal double pane of glass wit…" at bounding box center [210, 212] width 220 height 32
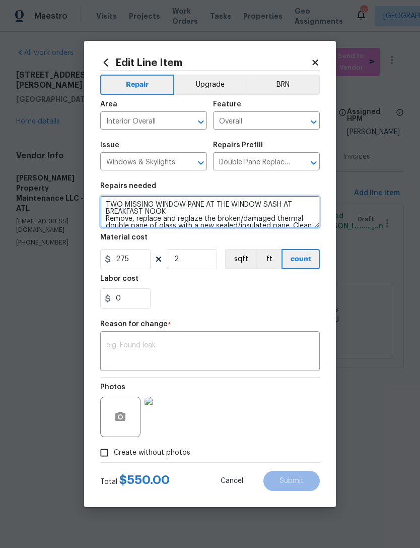
click at [106, 206] on textarea "TWO MISSING WINDOW PANE AT THE WINDOW SASH AT BREAKFAST NOOK Remove, replace an…" at bounding box center [210, 212] width 220 height 32
click at [148, 205] on textarea "INSTALL TWO MISSING WINDOW PANE AT THE WINDOW SASH AT BREAKFAST NOOK Remove, re…" at bounding box center [210, 212] width 220 height 32
click at [198, 205] on textarea "INSTALL TWO NEW MISSING WINDOW PANE AT THE WINDOW SASH AT BREAKFAST NOOK Remove…" at bounding box center [210, 212] width 220 height 32
click at [236, 204] on textarea "INSTALL TWO NEW WINDOW PANE AT THE WINDOW SASH AT BREAKFAST NOOK Remove, replac…" at bounding box center [210, 212] width 220 height 32
click at [298, 205] on textarea "INSTALL TWO NEW WINDOW PANE AT THE WINDOW SASH AT BREAKFAST NOOK Remove, replac…" at bounding box center [210, 212] width 220 height 32
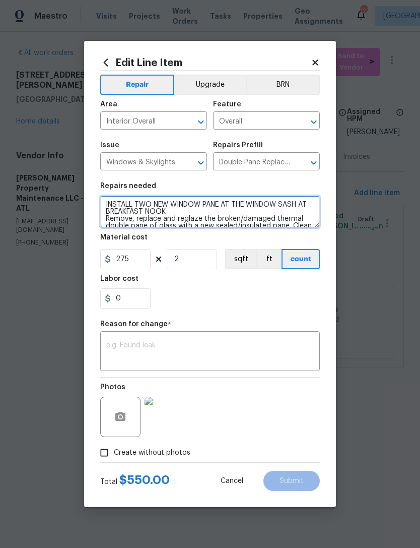
type textarea "INSTALL TWO NEW WINDOW PANE AT THE WINDOW SASH AT BREAKFAST NOOK Remove, replac…"
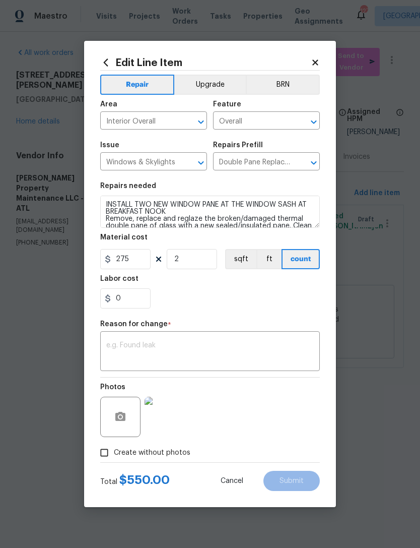
click at [192, 347] on textarea at bounding box center [210, 352] width 208 height 21
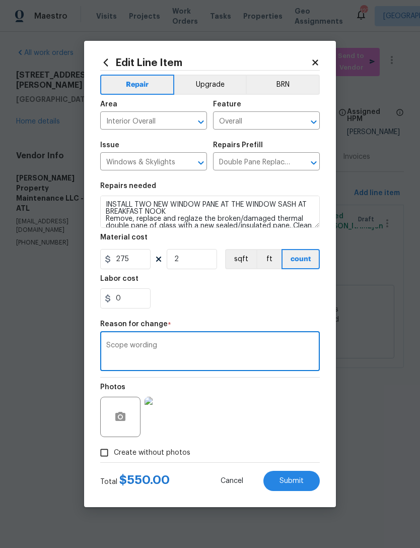
type textarea "Scope wording"
click at [250, 297] on div "0" at bounding box center [210, 298] width 220 height 20
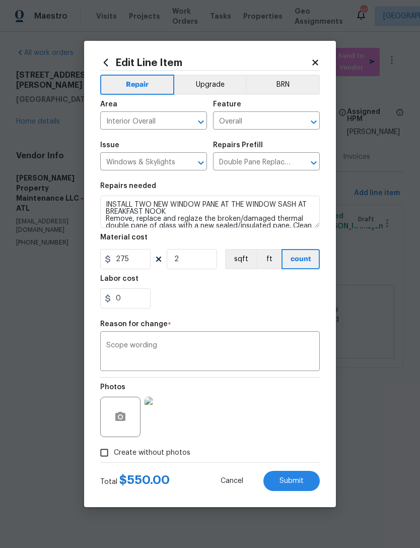
click at [294, 482] on span "Submit" at bounding box center [292, 481] width 24 height 8
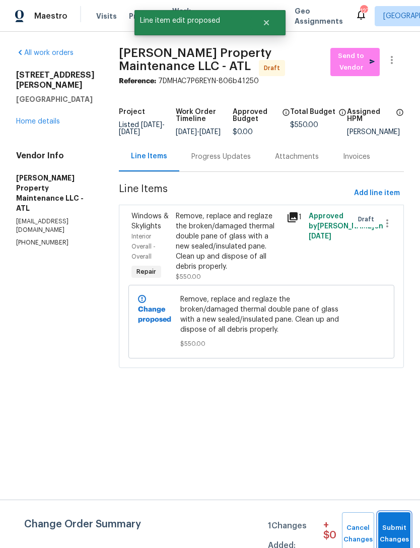
click at [398, 526] on span "Submit Changes" at bounding box center [395, 533] width 22 height 23
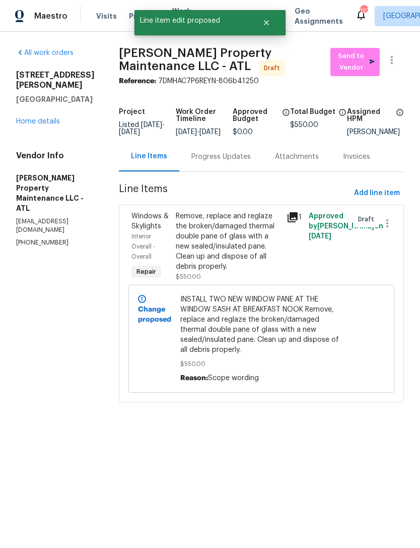
click at [48, 118] on link "Home details" at bounding box center [38, 121] width 44 height 7
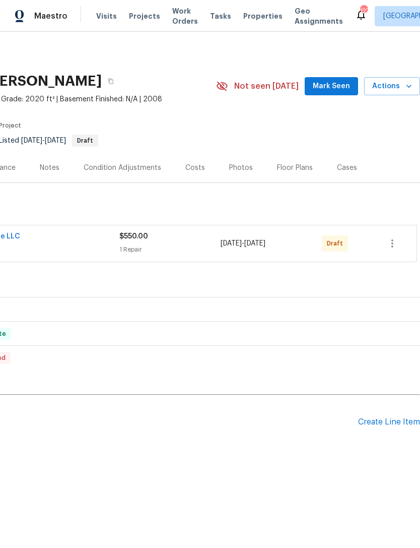
scroll to position [0, 149]
click at [389, 242] on icon "button" at bounding box center [393, 243] width 12 height 12
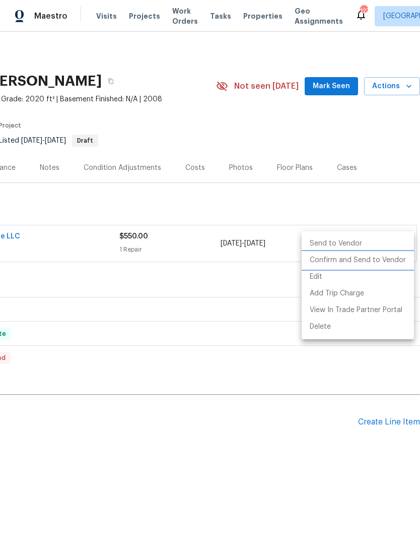
click at [374, 261] on li "Confirm and Send to Vendor" at bounding box center [358, 260] width 112 height 17
